Goal: Information Seeking & Learning: Learn about a topic

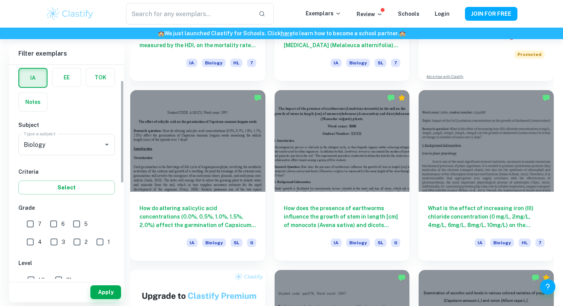
scroll to position [33, 0]
click at [28, 225] on input "7" at bounding box center [30, 223] width 15 height 15
checkbox input "true"
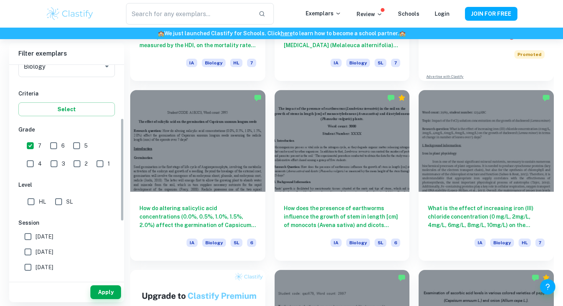
scroll to position [138, 0]
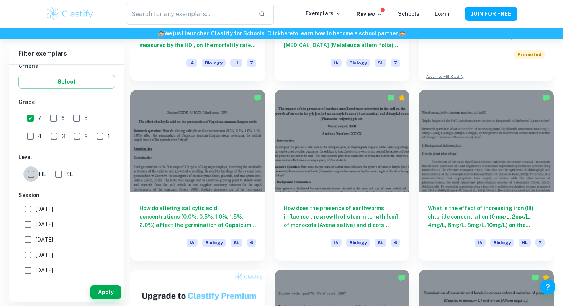
click at [34, 172] on input "HL" at bounding box center [30, 173] width 15 height 15
checkbox input "true"
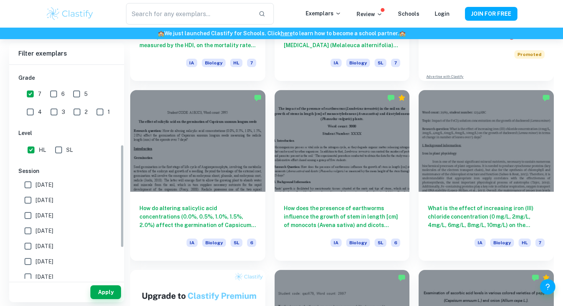
scroll to position [166, 0]
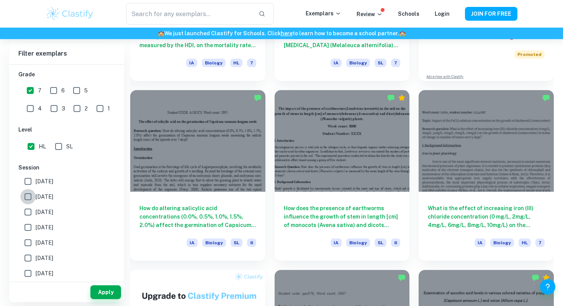
click at [34, 195] on input "[DATE]" at bounding box center [27, 196] width 15 height 15
checkbox input "true"
click at [25, 186] on input "[DATE]" at bounding box center [27, 181] width 15 height 15
checkbox input "true"
click at [107, 292] on button "Apply" at bounding box center [105, 292] width 31 height 14
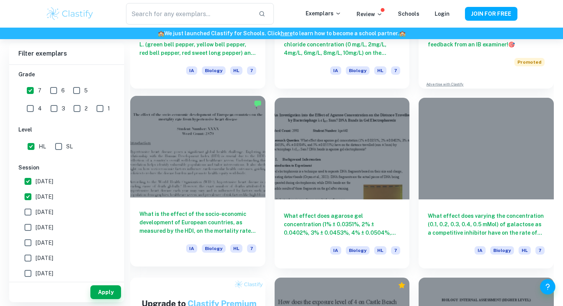
scroll to position [342, 0]
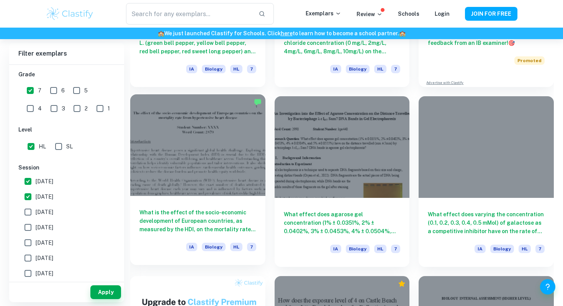
click at [206, 219] on h6 "What is the effect of the socio-economic development of European countries, as …" at bounding box center [198, 220] width 117 height 25
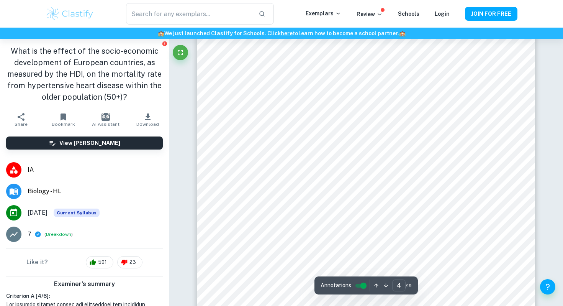
type input "3"
